Goal: Task Accomplishment & Management: Use online tool/utility

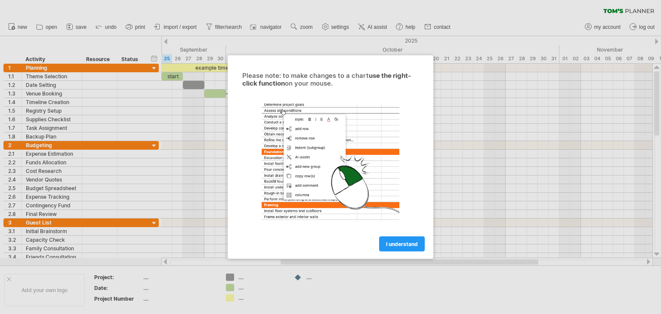
click at [391, 245] on span "I understand" at bounding box center [402, 244] width 32 height 6
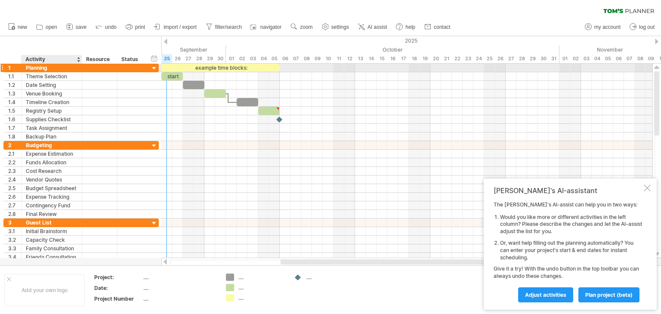
click at [74, 68] on div "Planning" at bounding box center [52, 68] width 52 height 8
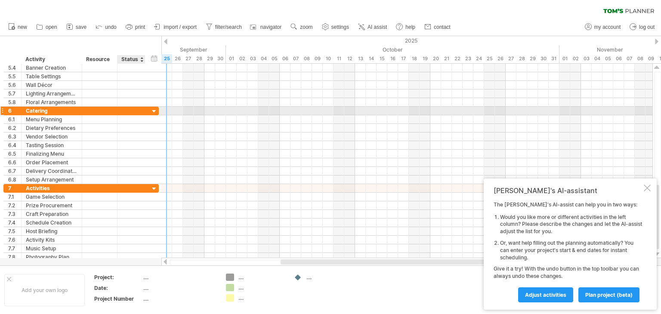
click at [156, 109] on div at bounding box center [154, 112] width 8 height 8
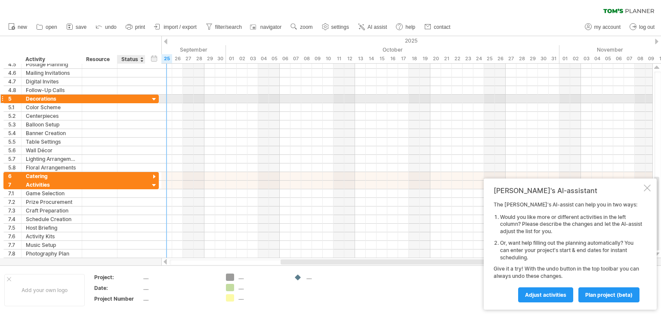
click at [154, 97] on div at bounding box center [154, 100] width 8 height 8
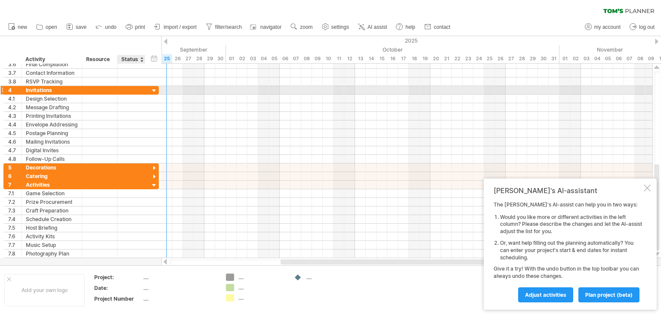
click at [154, 93] on div at bounding box center [154, 91] width 8 height 8
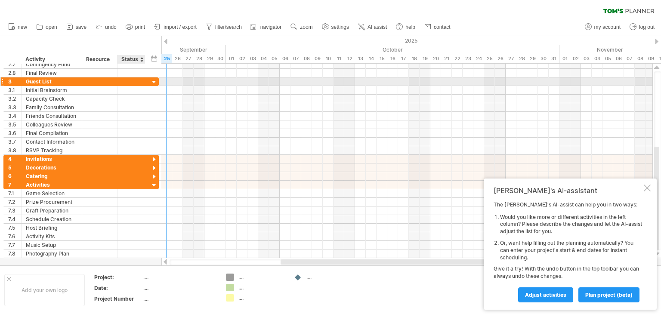
click at [154, 80] on div at bounding box center [154, 82] width 8 height 8
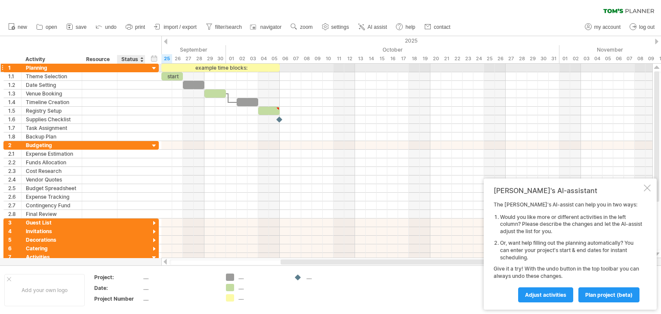
click at [153, 66] on div at bounding box center [154, 69] width 8 height 8
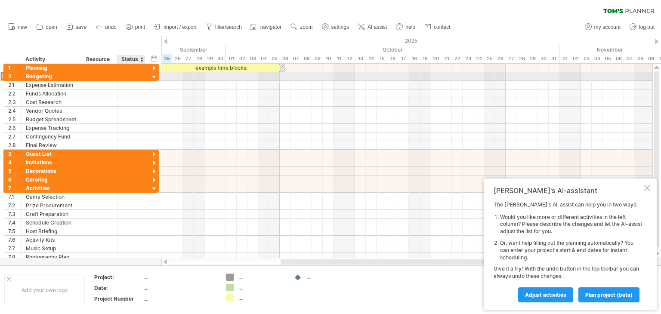
click at [153, 76] on div at bounding box center [154, 77] width 8 height 8
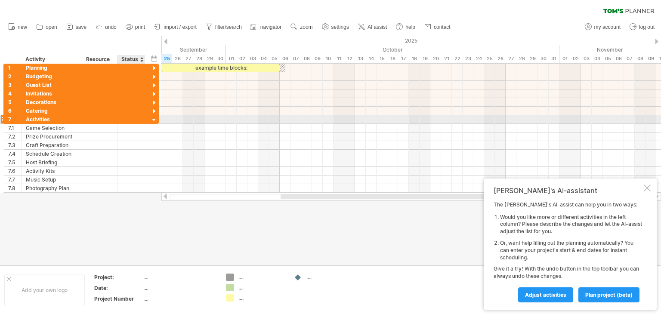
click at [152, 119] on div at bounding box center [154, 120] width 8 height 8
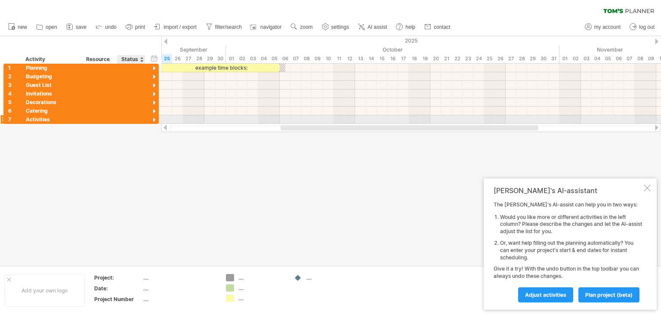
click at [152, 119] on div at bounding box center [154, 120] width 8 height 8
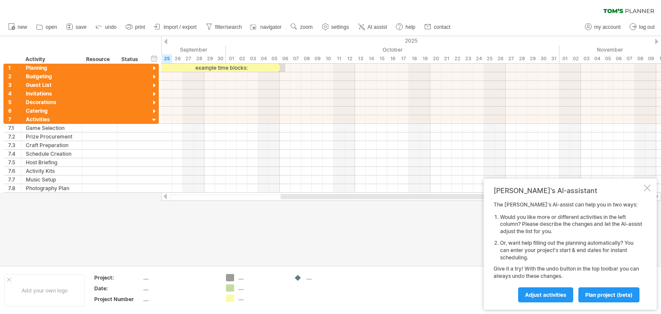
click at [635, 194] on div "[PERSON_NAME]'s AI-assistant" at bounding box center [568, 190] width 148 height 9
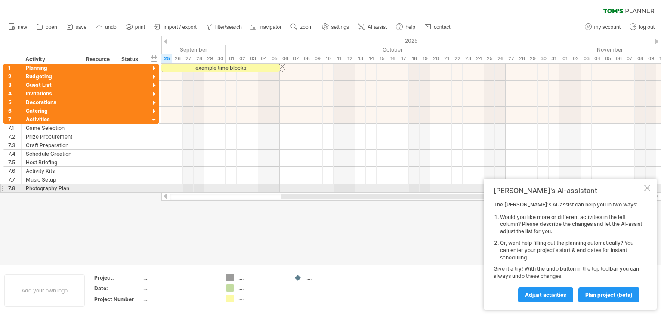
click at [649, 191] on div at bounding box center [647, 188] width 7 height 7
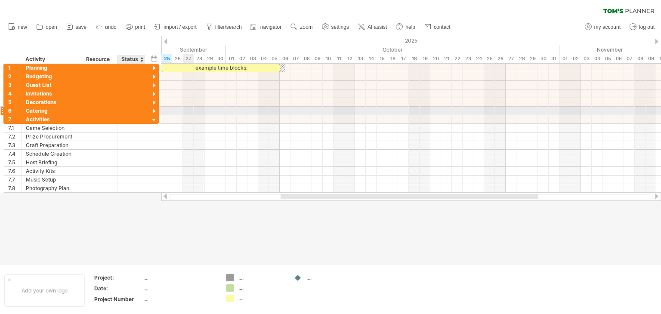
click at [153, 111] on div at bounding box center [154, 112] width 8 height 8
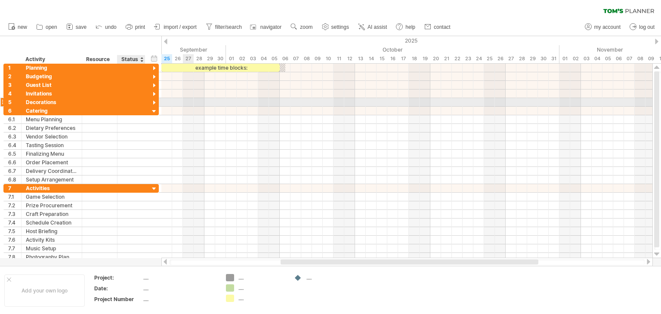
click at [153, 102] on div at bounding box center [154, 103] width 8 height 8
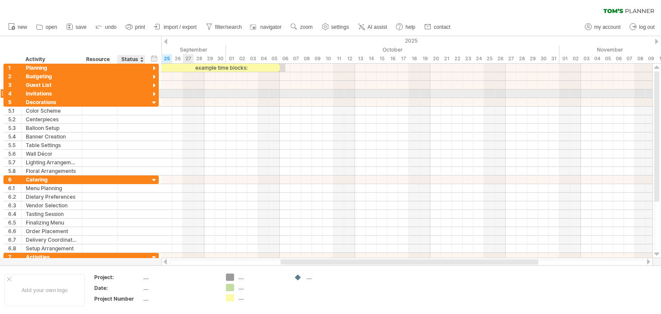
click at [154, 96] on div at bounding box center [154, 94] width 8 height 8
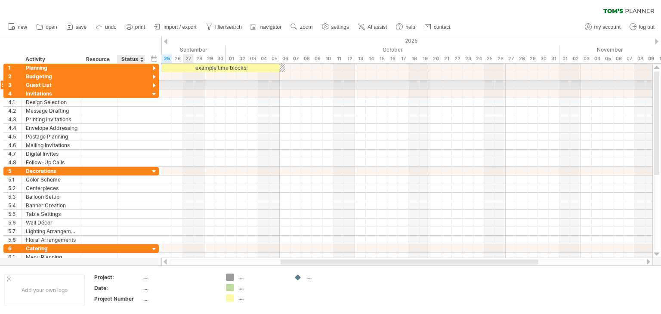
click at [155, 86] on div at bounding box center [154, 86] width 8 height 8
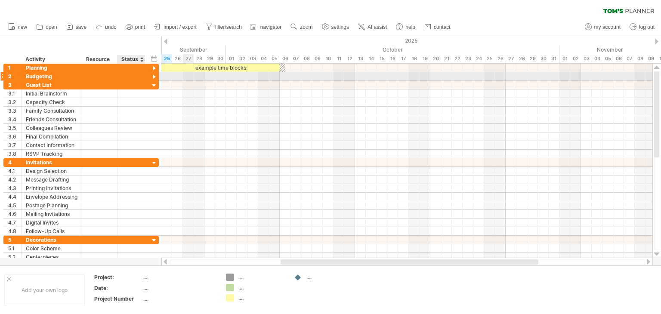
click at [155, 77] on div at bounding box center [154, 77] width 8 height 8
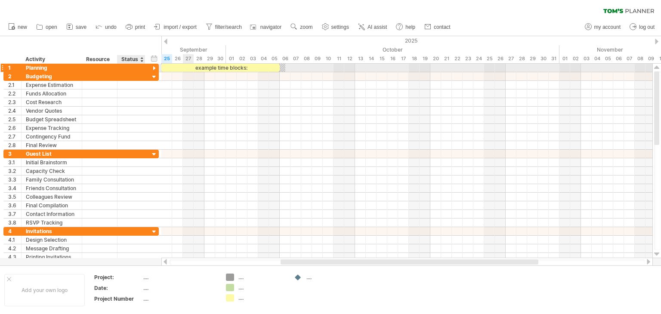
click at [154, 71] on div at bounding box center [154, 69] width 8 height 8
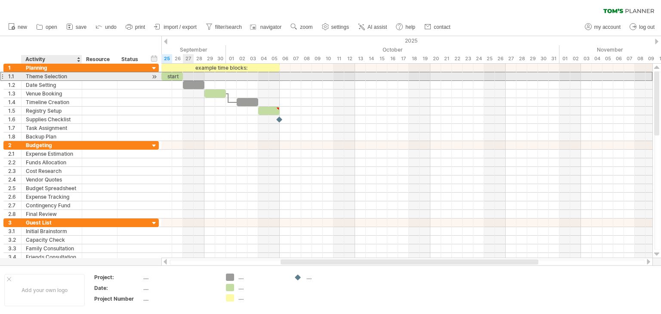
click at [77, 80] on div "Theme Selection" at bounding box center [52, 76] width 52 height 8
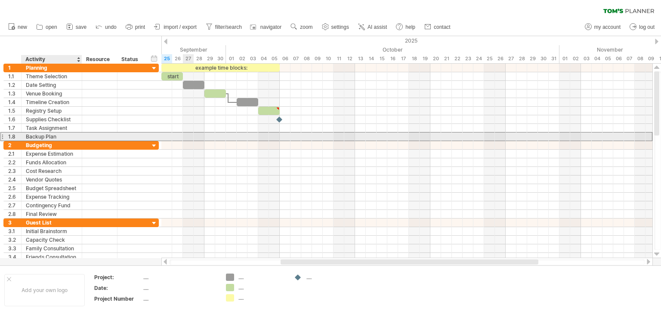
click at [73, 138] on div "Backup Plan" at bounding box center [52, 137] width 52 height 8
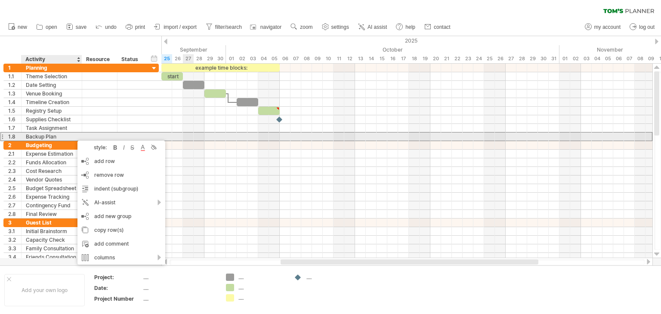
click at [71, 136] on div "Backup Plan" at bounding box center [52, 137] width 52 height 8
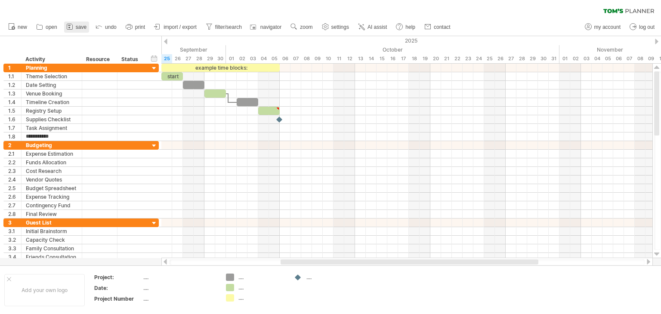
click at [81, 30] on link "save" at bounding box center [76, 27] width 25 height 11
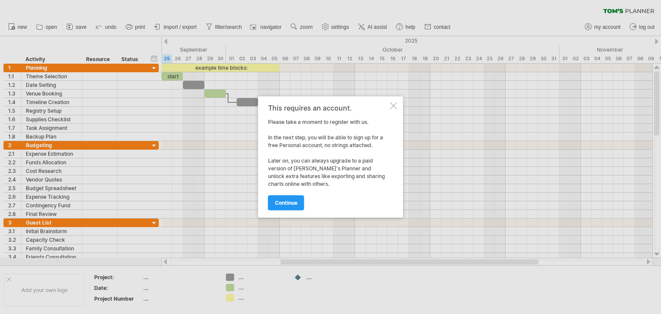
click at [297, 203] on span "continue" at bounding box center [286, 203] width 22 height 6
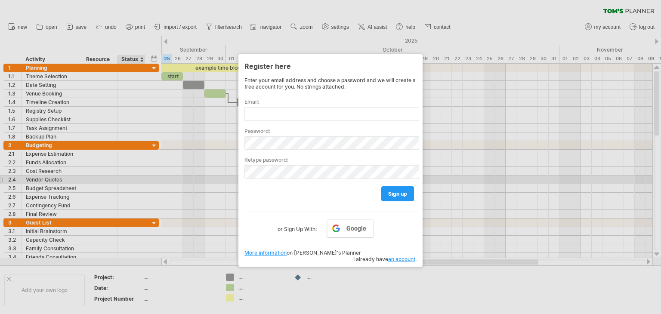
click at [147, 183] on div at bounding box center [330, 157] width 661 height 314
